Goal: Find specific page/section: Find specific page/section

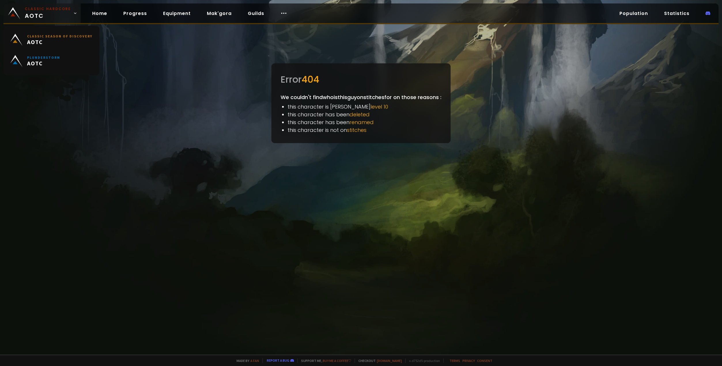
click at [56, 15] on span "Classic Hardcore AOTC" at bounding box center [48, 13] width 46 height 14
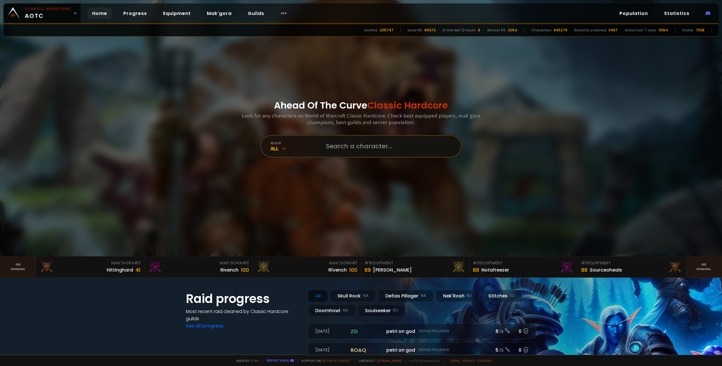
click at [370, 145] on input "text" at bounding box center [388, 146] width 131 height 21
type input "syyff"
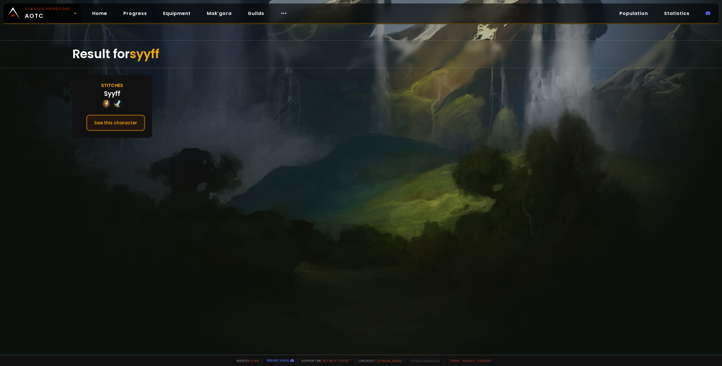
click at [116, 123] on button "See this character" at bounding box center [115, 123] width 59 height 16
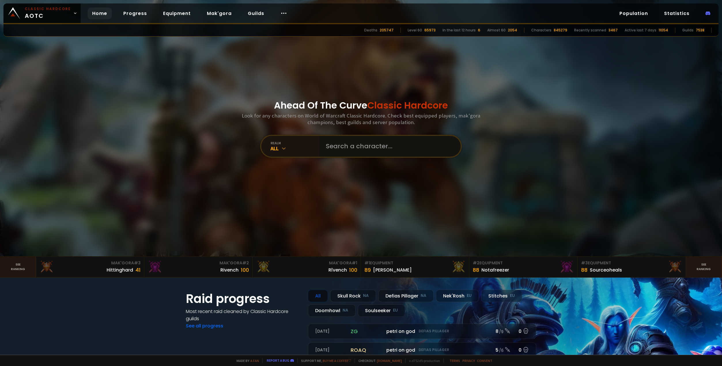
click at [355, 149] on input "text" at bounding box center [388, 146] width 131 height 21
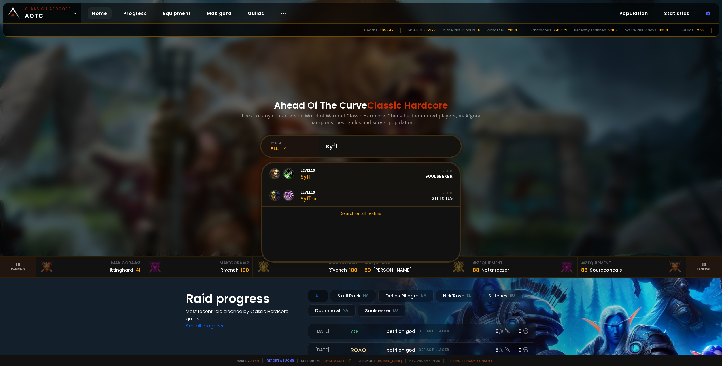
click at [333, 145] on input "syff" at bounding box center [388, 146] width 131 height 21
click at [333, 147] on input "syyff" at bounding box center [388, 146] width 131 height 21
drag, startPoint x: 341, startPoint y: 150, endPoint x: 312, endPoint y: 151, distance: 28.5
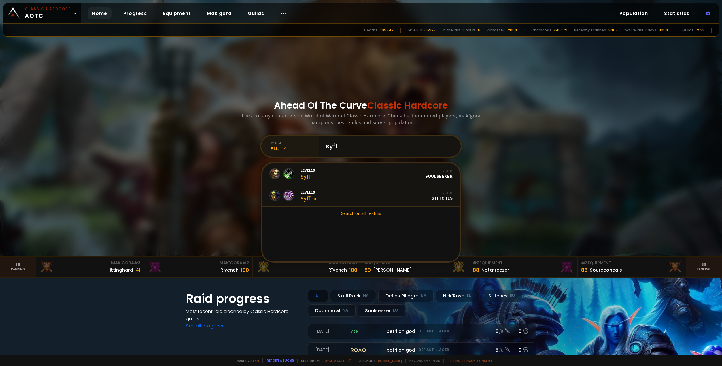
click at [312, 151] on div "realm All syff Level 19 Syff Realm Soulseeker Level 19 Syffen Realm Stitches Se…" at bounding box center [361, 146] width 202 height 23
click at [335, 149] on input "syff" at bounding box center [388, 146] width 131 height 21
click at [328, 145] on input "syff" at bounding box center [388, 146] width 131 height 21
type input "syf"
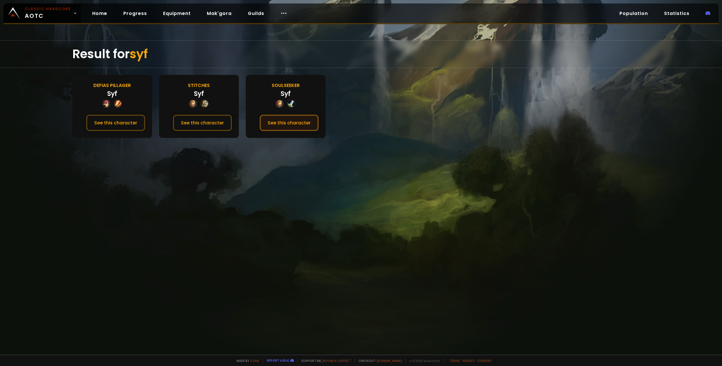
click at [294, 122] on button "See this character" at bounding box center [289, 123] width 59 height 16
